Goal: Go to known website: Access a specific website the user already knows

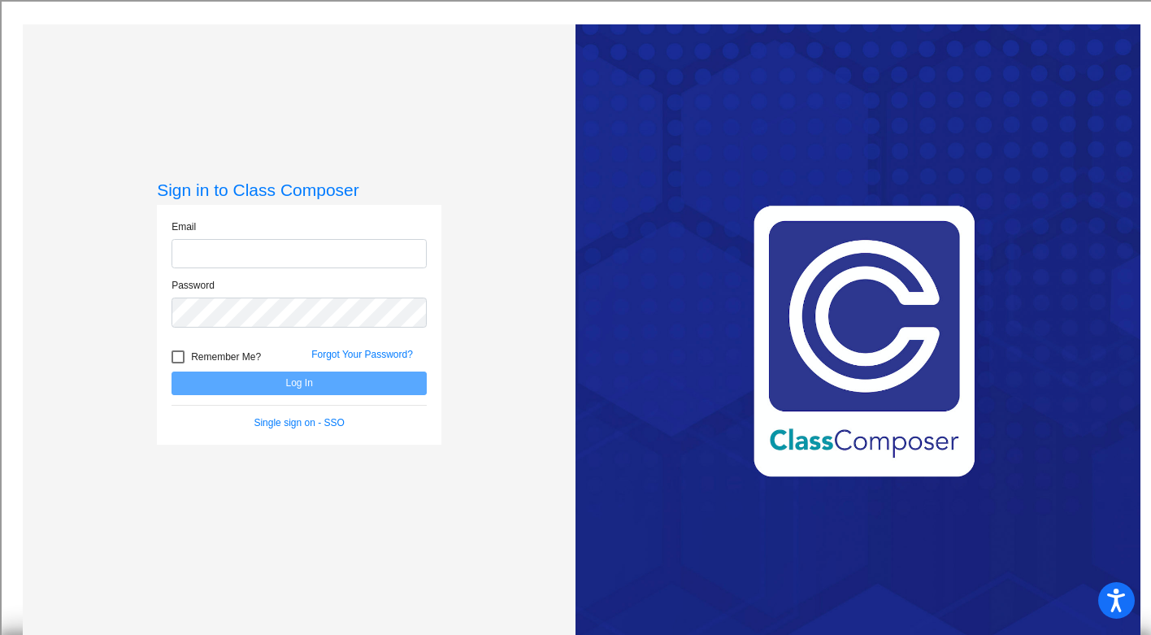
type input "[EMAIL_ADDRESS][DOMAIN_NAME]"
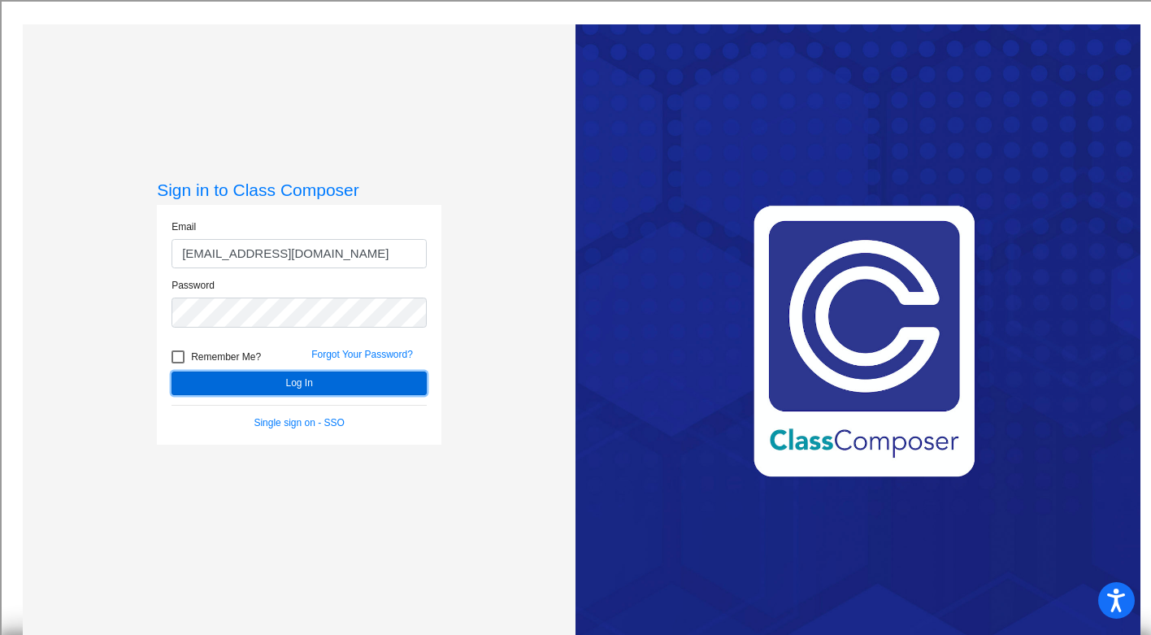
click at [293, 384] on button "Log In" at bounding box center [298, 383] width 255 height 24
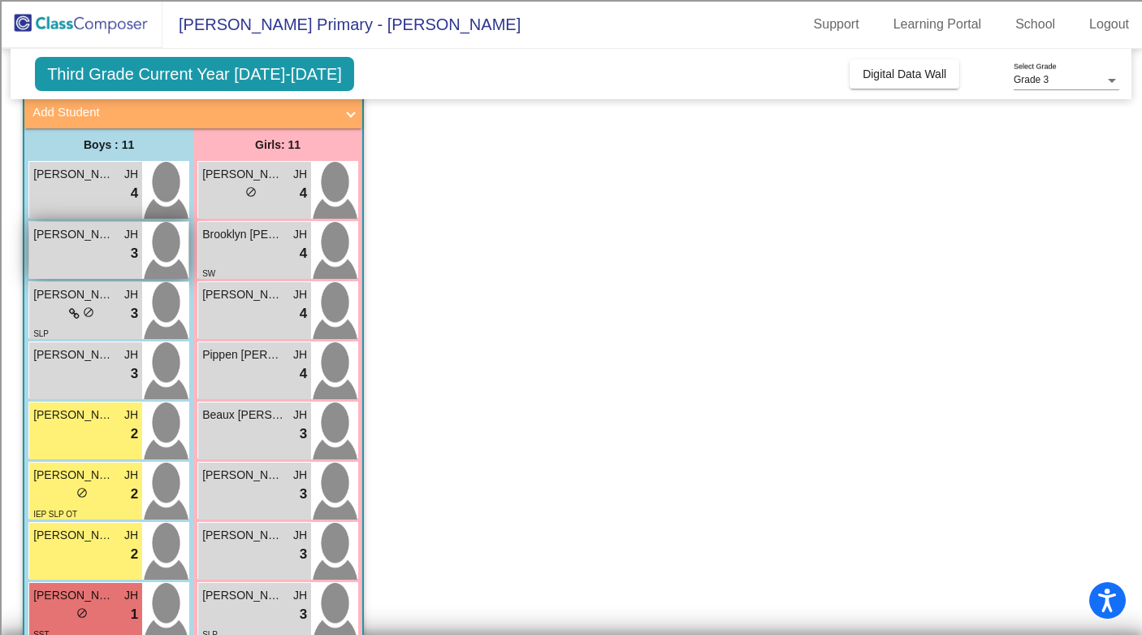
scroll to position [102, 0]
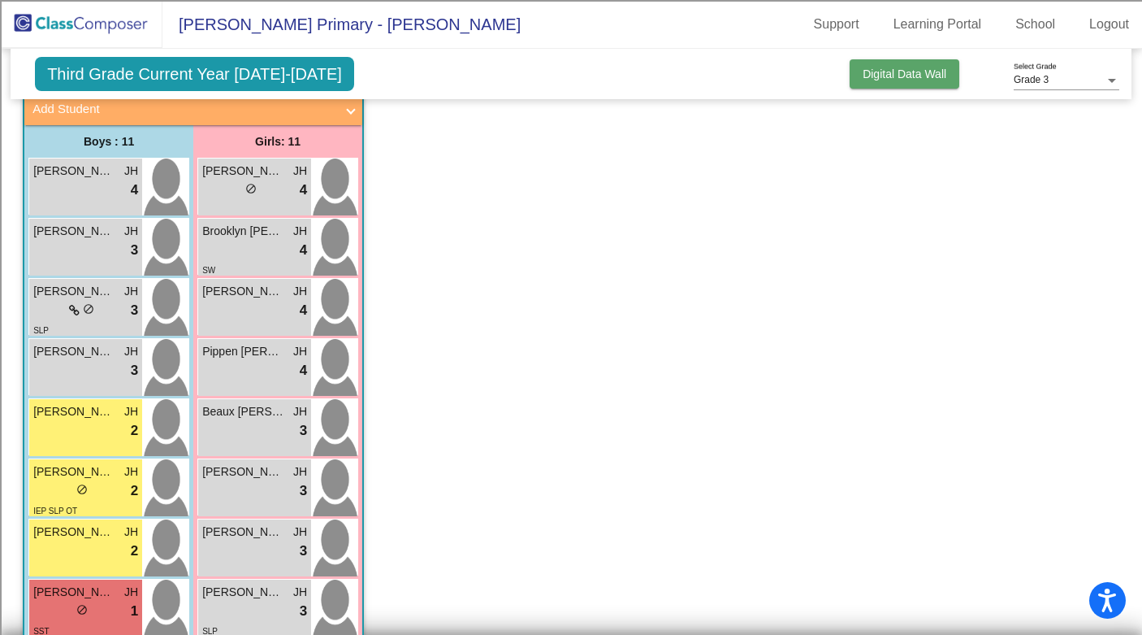
click at [873, 72] on span "Digital Data Wall" at bounding box center [905, 73] width 84 height 13
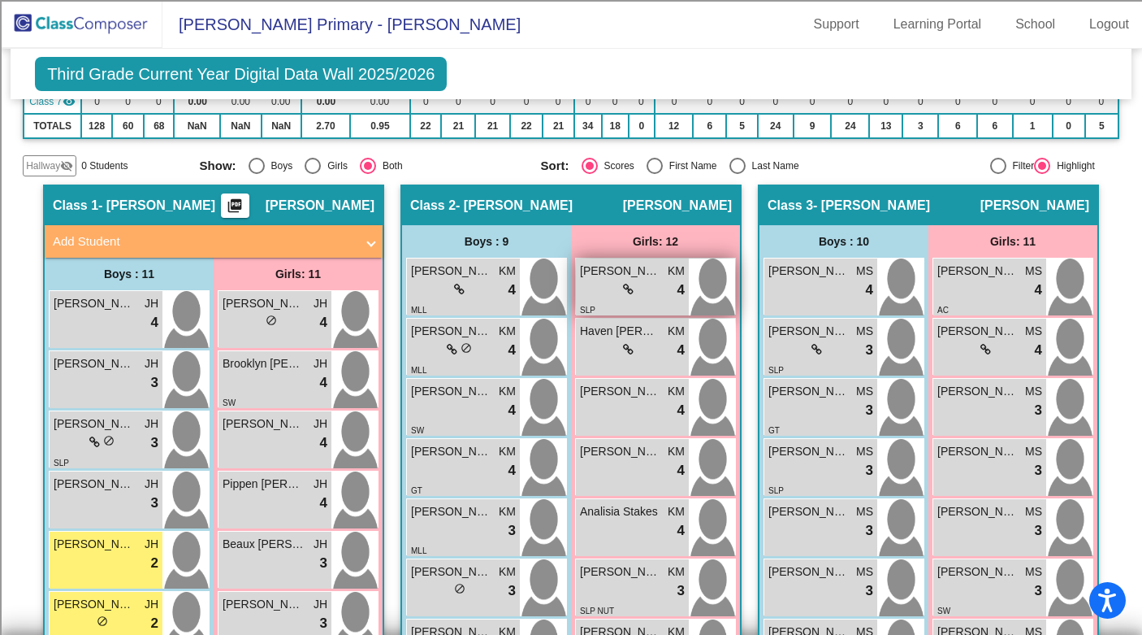
scroll to position [0, 0]
